Goal: Transaction & Acquisition: Obtain resource

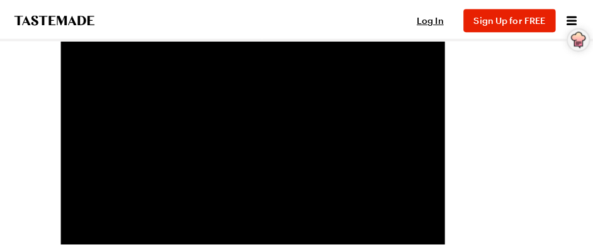
scroll to position [62, 0]
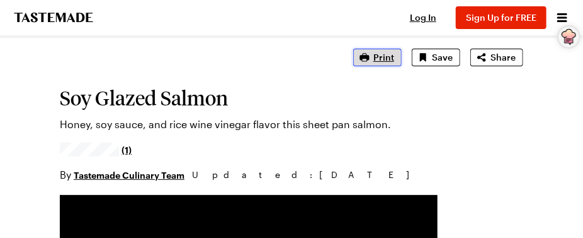
click at [389, 56] on span "Print" at bounding box center [384, 57] width 21 height 13
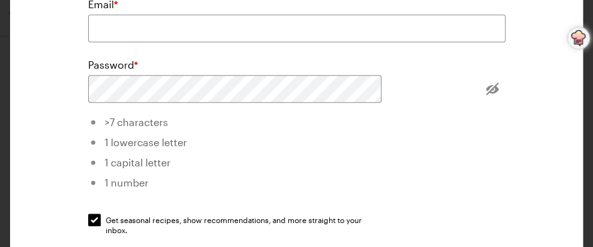
scroll to position [188, 0]
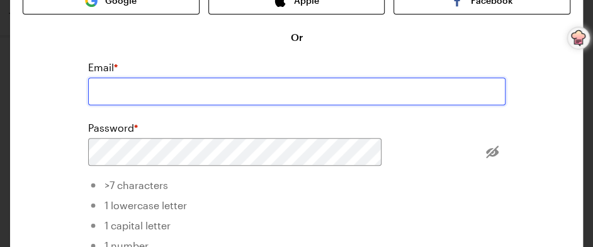
click at [263, 77] on input "email" at bounding box center [297, 91] width 418 height 28
type input "g"
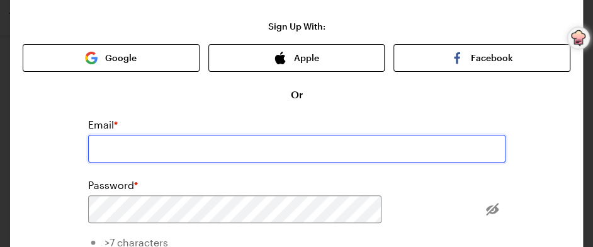
scroll to position [0, 0]
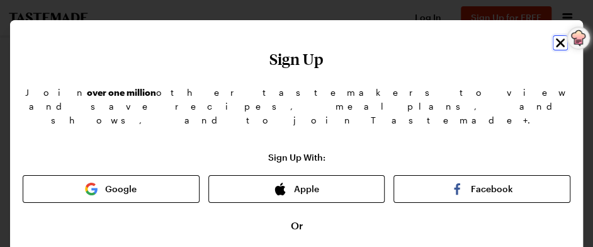
click at [553, 40] on icon "Close" at bounding box center [560, 42] width 15 height 15
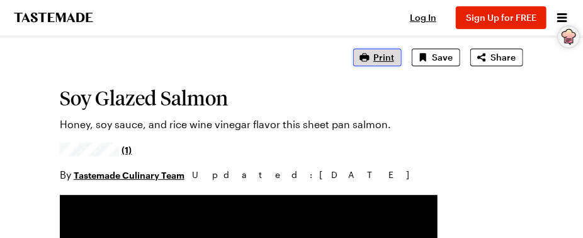
click at [381, 54] on span "Print" at bounding box center [384, 57] width 21 height 13
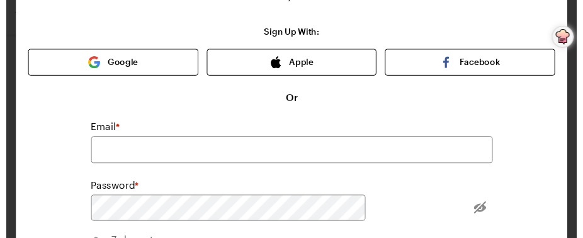
scroll to position [125, 0]
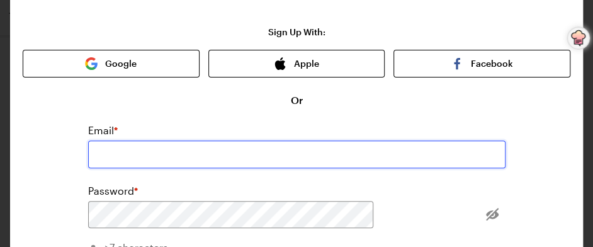
click at [328, 140] on input "email" at bounding box center [297, 154] width 418 height 28
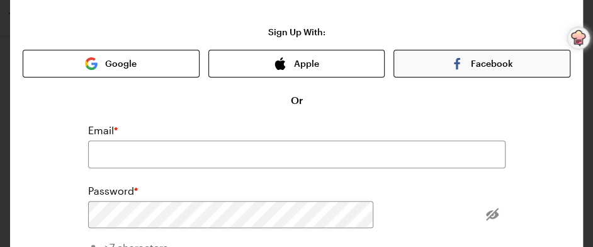
click at [451, 57] on img "button" at bounding box center [457, 63] width 13 height 13
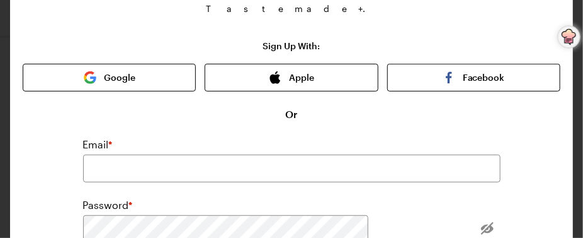
scroll to position [353, 0]
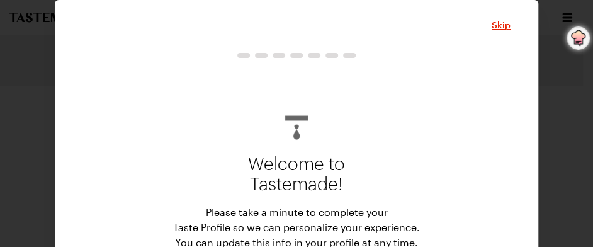
click at [372, 117] on div at bounding box center [297, 124] width 428 height 40
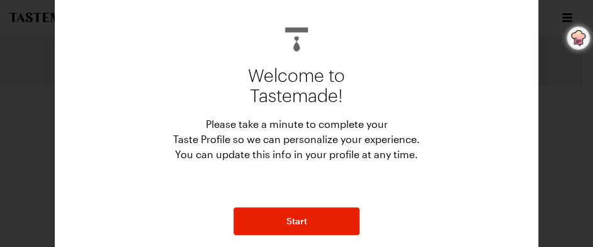
scroll to position [96, 0]
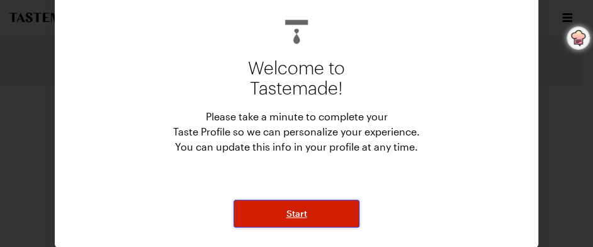
click at [300, 209] on span "Start" at bounding box center [297, 213] width 21 height 13
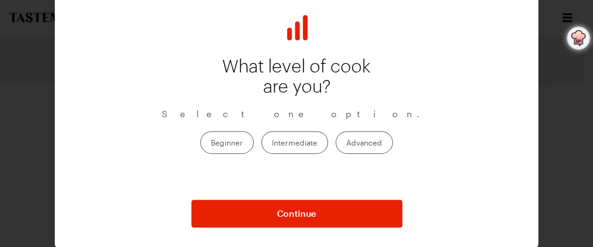
click at [284, 138] on label "Intermediate" at bounding box center [294, 142] width 67 height 23
click at [272, 143] on input "Intermediate" at bounding box center [272, 143] width 0 height 0
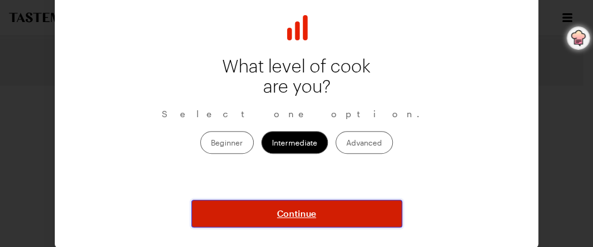
click at [282, 210] on span "Continue" at bounding box center [296, 213] width 39 height 13
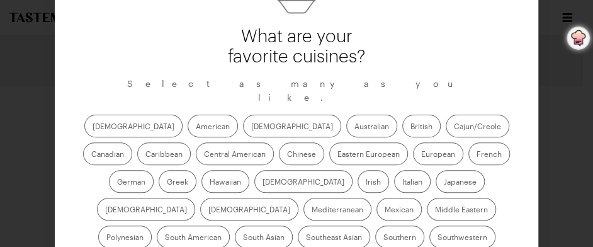
scroll to position [129, 0]
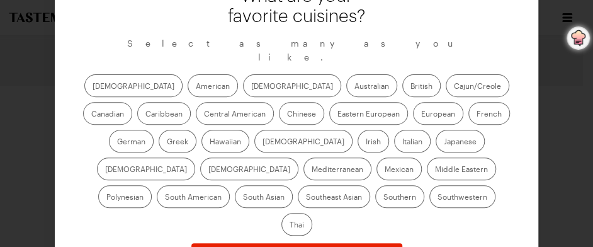
click at [413, 102] on label "European" at bounding box center [438, 113] width 50 height 23
click at [421, 115] on input "European" at bounding box center [421, 115] width 0 height 0
click at [469, 102] on label "French" at bounding box center [490, 113] width 42 height 23
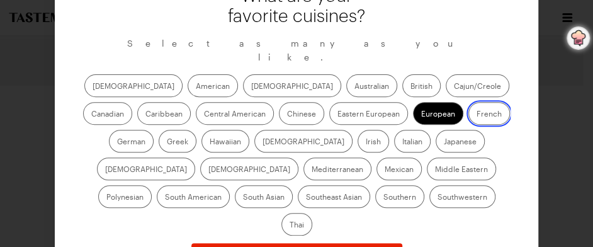
click at [477, 115] on input "French" at bounding box center [477, 115] width 0 height 0
click at [154, 130] on label "German" at bounding box center [131, 141] width 45 height 23
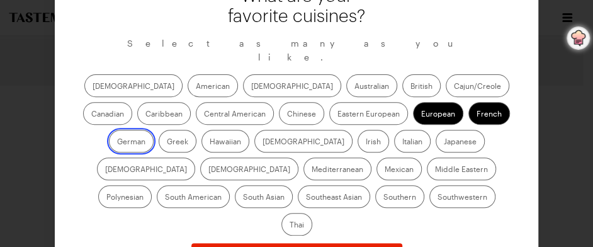
click at [117, 142] on input "German" at bounding box center [117, 142] width 0 height 0
click at [394, 130] on label "Italian" at bounding box center [412, 141] width 37 height 23
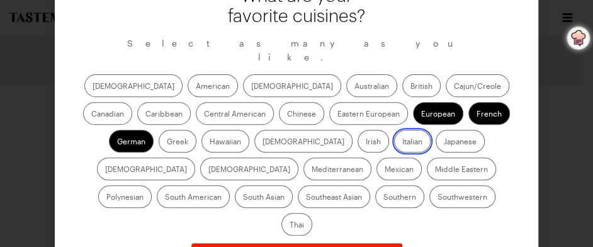
click at [403, 142] on input "Italian" at bounding box center [403, 142] width 0 height 0
click at [195, 158] on label "[DEMOGRAPHIC_DATA]" at bounding box center [146, 169] width 98 height 23
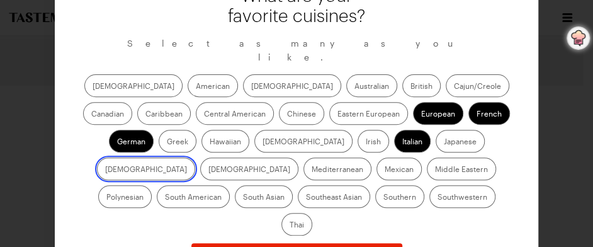
click at [105, 170] on input "[DEMOGRAPHIC_DATA]" at bounding box center [105, 170] width 0 height 0
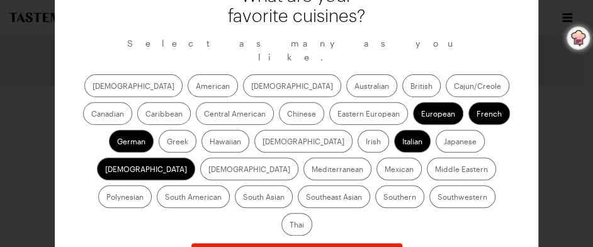
click at [197, 130] on label "Greek" at bounding box center [178, 141] width 38 height 23
click at [167, 142] on input "Greek" at bounding box center [167, 142] width 0 height 0
click at [132, 102] on label "Canadian" at bounding box center [107, 113] width 49 height 23
click at [91, 115] on input "Canadian" at bounding box center [91, 115] width 0 height 0
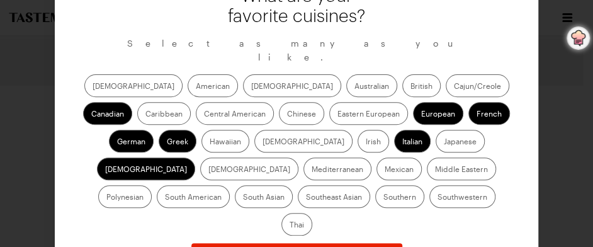
click at [403, 74] on label "British" at bounding box center [422, 85] width 38 height 23
click at [411, 87] on input "British" at bounding box center [411, 87] width 0 height 0
click at [347, 74] on label "Australian" at bounding box center [372, 85] width 51 height 23
click at [355, 87] on input "Australian" at bounding box center [355, 87] width 0 height 0
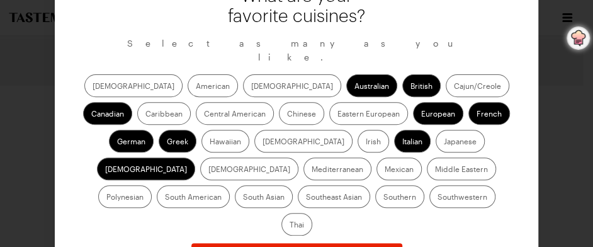
click at [188, 74] on label "American" at bounding box center [213, 85] width 50 height 23
click at [196, 87] on input "American" at bounding box center [196, 87] width 0 height 0
click at [279, 102] on label "Chinese" at bounding box center [301, 113] width 45 height 23
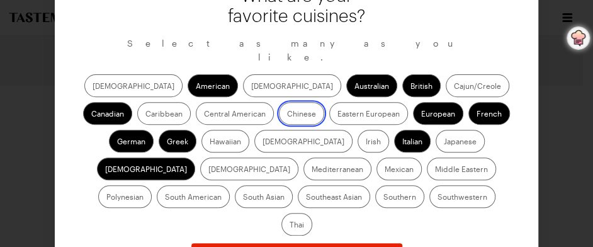
click at [287, 115] on input "Chinese" at bounding box center [287, 115] width 0 height 0
click at [372, 158] on label "Mediterranean" at bounding box center [338, 169] width 68 height 23
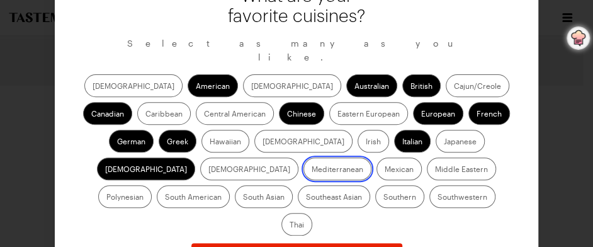
click at [312, 170] on input "Mediterranean" at bounding box center [312, 170] width 0 height 0
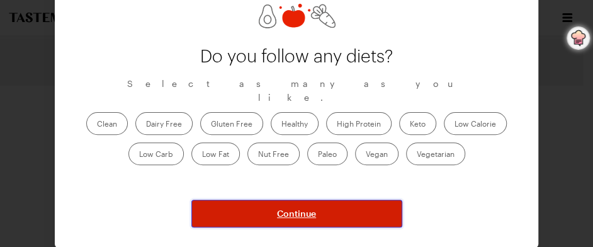
click at [282, 213] on span "Continue" at bounding box center [296, 213] width 39 height 13
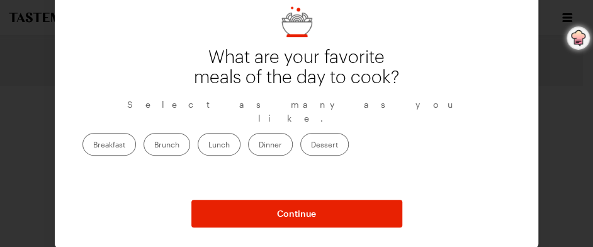
click at [349, 135] on label "Dessert" at bounding box center [325, 144] width 49 height 23
click at [311, 146] on input "Dessert" at bounding box center [311, 146] width 0 height 0
click at [293, 134] on label "Dinner" at bounding box center [270, 144] width 45 height 23
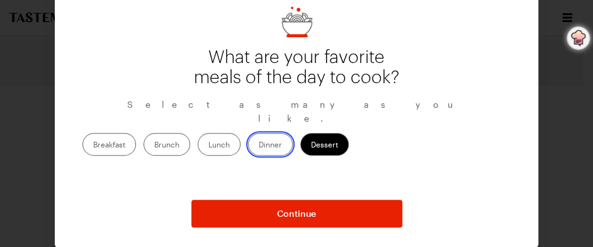
click at [259, 146] on input "Dinner" at bounding box center [259, 146] width 0 height 0
drag, startPoint x: 179, startPoint y: 135, endPoint x: 191, endPoint y: 133, distance: 12.1
click at [136, 135] on label "Breakfast" at bounding box center [110, 144] width 54 height 23
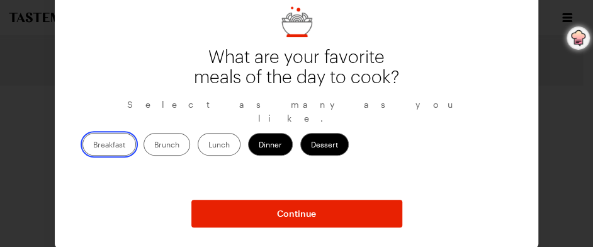
click at [93, 146] on input "Breakfast" at bounding box center [93, 146] width 0 height 0
drag, startPoint x: 231, startPoint y: 134, endPoint x: 238, endPoint y: 134, distance: 7.6
click at [190, 134] on label "Brunch" at bounding box center [167, 144] width 47 height 23
drag, startPoint x: 238, startPoint y: 134, endPoint x: 250, endPoint y: 139, distance: 13.2
click at [190, 139] on label "Brunch" at bounding box center [167, 144] width 47 height 23
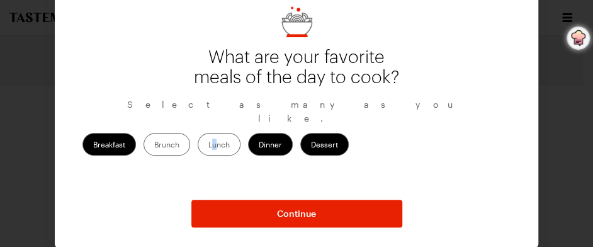
drag, startPoint x: 250, startPoint y: 139, endPoint x: 292, endPoint y: 142, distance: 41.7
click at [241, 142] on label "Lunch" at bounding box center [219, 144] width 43 height 23
drag, startPoint x: 292, startPoint y: 142, endPoint x: 232, endPoint y: 141, distance: 59.2
click at [190, 141] on label "Brunch" at bounding box center [167, 144] width 47 height 23
click at [154, 146] on input "Brunch" at bounding box center [154, 146] width 0 height 0
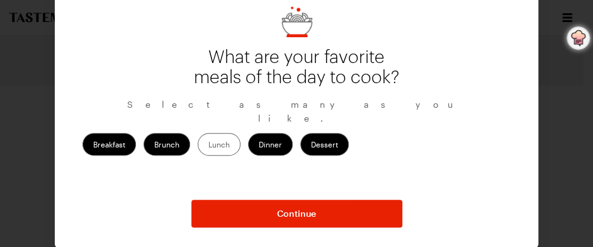
click at [241, 143] on label "Lunch" at bounding box center [219, 144] width 43 height 23
click at [209, 146] on input "Lunch" at bounding box center [209, 146] width 0 height 0
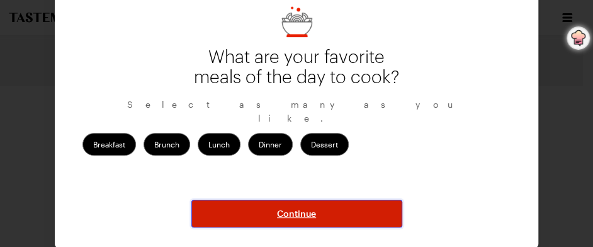
click at [280, 210] on span "Continue" at bounding box center [296, 213] width 39 height 13
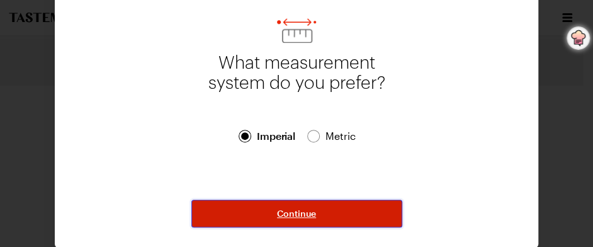
click at [277, 214] on span "Continue" at bounding box center [296, 213] width 39 height 13
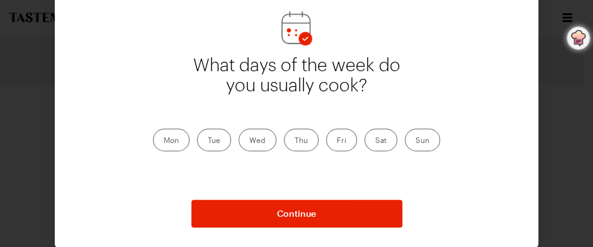
click at [171, 139] on label "Mon" at bounding box center [171, 140] width 37 height 23
click at [164, 141] on input "Mon" at bounding box center [164, 141] width 0 height 0
click at [208, 140] on label "Tue" at bounding box center [214, 140] width 34 height 23
click at [208, 141] on input "Tue" at bounding box center [208, 141] width 0 height 0
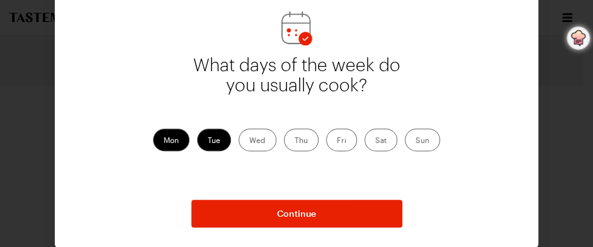
click at [253, 142] on label "Wed" at bounding box center [258, 140] width 38 height 23
click at [249, 141] on input "Wed" at bounding box center [249, 141] width 0 height 0
click at [294, 139] on label "Thu" at bounding box center [301, 140] width 35 height 23
click at [295, 141] on input "Thu" at bounding box center [295, 141] width 0 height 0
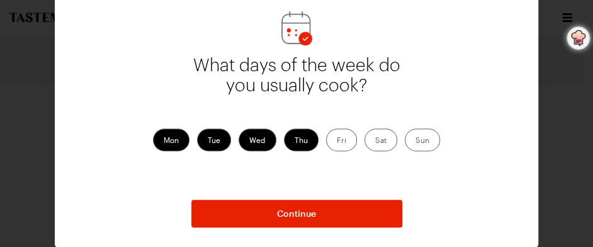
drag, startPoint x: 329, startPoint y: 139, endPoint x: 348, endPoint y: 137, distance: 18.9
click at [331, 139] on label "Fri" at bounding box center [341, 140] width 31 height 23
click at [337, 141] on input "Fri" at bounding box center [337, 141] width 0 height 0
click at [372, 137] on label "Sat" at bounding box center [381, 140] width 33 height 23
drag, startPoint x: 375, startPoint y: 137, endPoint x: 415, endPoint y: 137, distance: 39.1
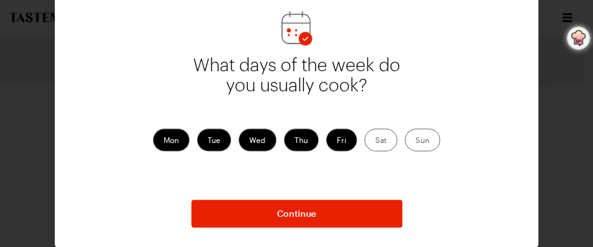
click at [415, 137] on label "Sun" at bounding box center [422, 140] width 35 height 23
click at [416, 141] on input "Sun" at bounding box center [416, 141] width 0 height 0
click at [377, 139] on label "Sat" at bounding box center [381, 140] width 33 height 23
click at [375, 141] on input "Sat" at bounding box center [375, 141] width 0 height 0
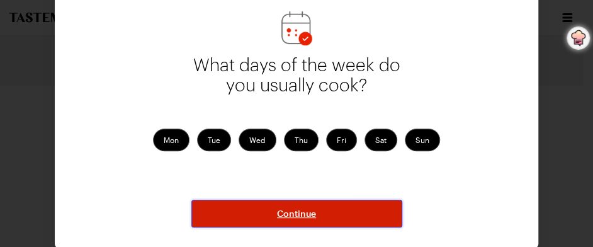
click at [302, 215] on span "Continue" at bounding box center [296, 213] width 39 height 13
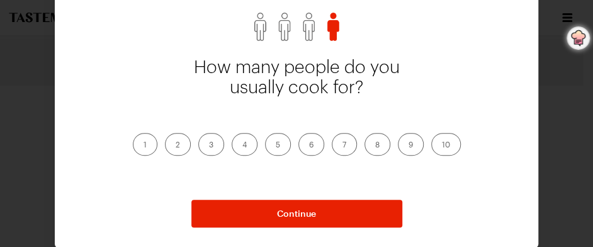
click at [140, 142] on label "1" at bounding box center [145, 144] width 25 height 23
click at [144, 146] on input "1" at bounding box center [144, 146] width 0 height 0
click at [171, 144] on label "2" at bounding box center [178, 144] width 26 height 23
click at [176, 146] on input "2" at bounding box center [176, 146] width 0 height 0
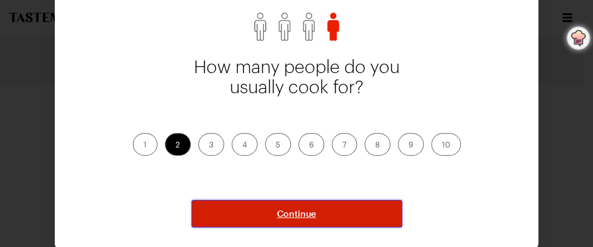
click at [266, 210] on button "Continue" at bounding box center [297, 214] width 211 height 28
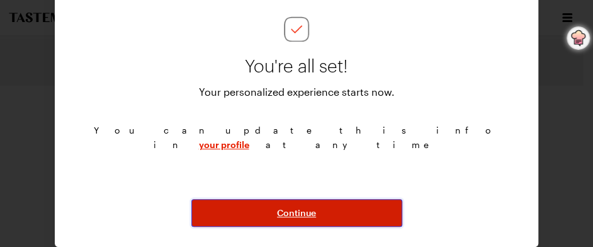
scroll to position [92, 0]
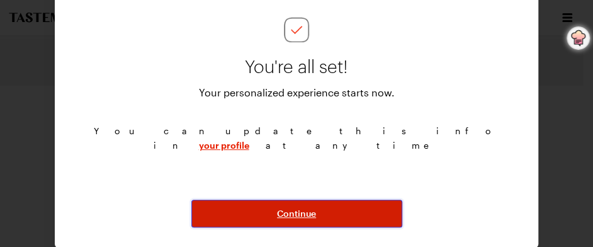
click at [294, 212] on span "Continue" at bounding box center [296, 213] width 39 height 13
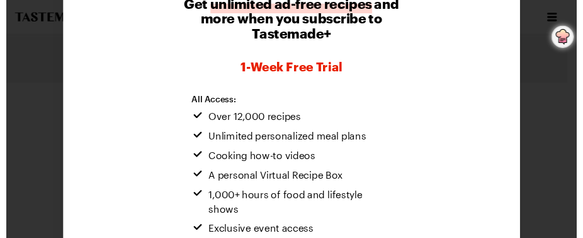
scroll to position [313, 0]
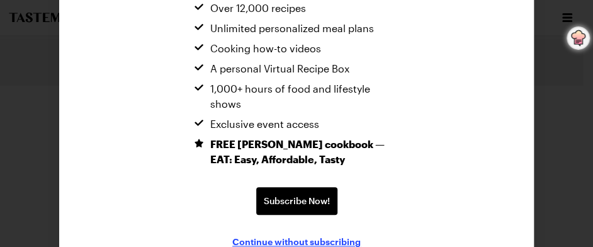
click at [278, 235] on span "Continue without subscribing" at bounding box center [296, 241] width 129 height 13
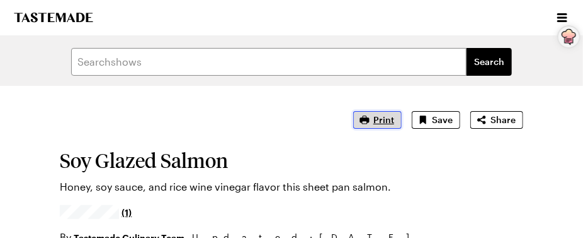
click at [383, 117] on span "Print" at bounding box center [384, 119] width 21 height 13
type textarea "x"
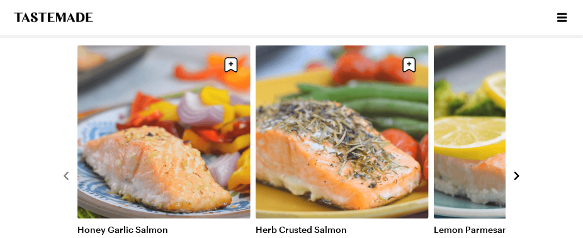
scroll to position [1952, 0]
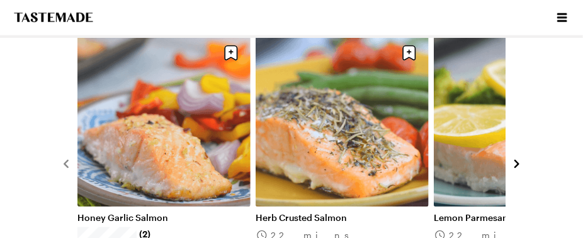
click at [517, 159] on icon "navigate to next item" at bounding box center [517, 163] width 5 height 8
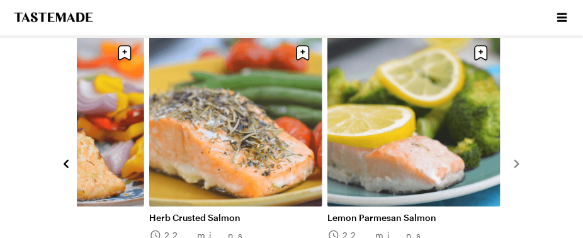
click at [377, 212] on link "Lemon Parmesan Salmon" at bounding box center [414, 217] width 173 height 11
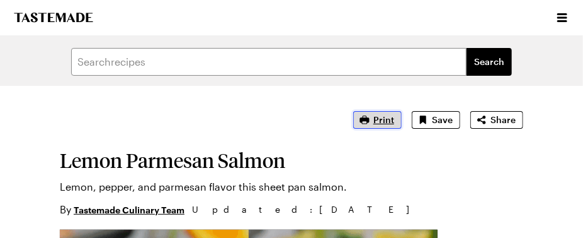
click at [391, 116] on span "Print" at bounding box center [384, 119] width 21 height 13
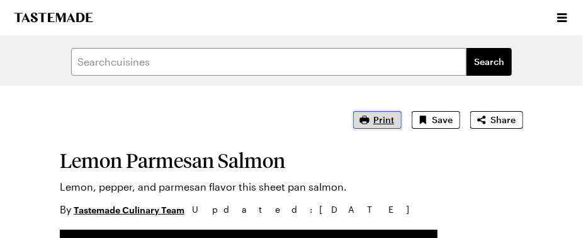
click at [388, 117] on span "Print" at bounding box center [384, 119] width 21 height 13
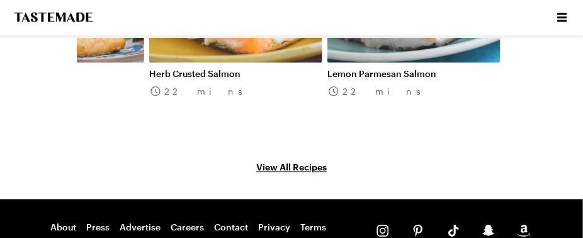
scroll to position [2164, 0]
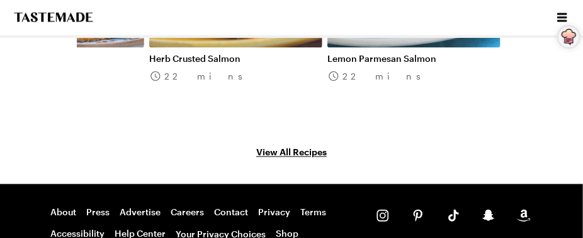
type textarea "x"
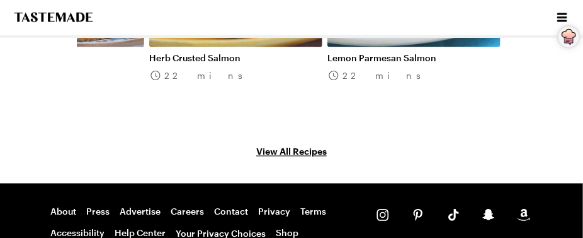
click at [277, 144] on link "View All Recipes" at bounding box center [292, 151] width 464 height 14
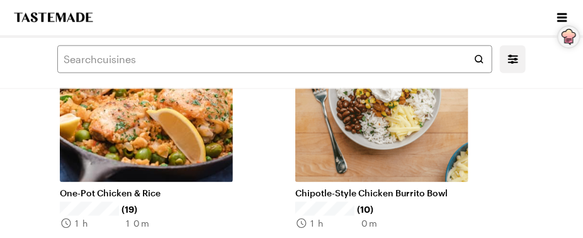
scroll to position [441, 0]
